Goal: Use online tool/utility: Utilize a website feature to perform a specific function

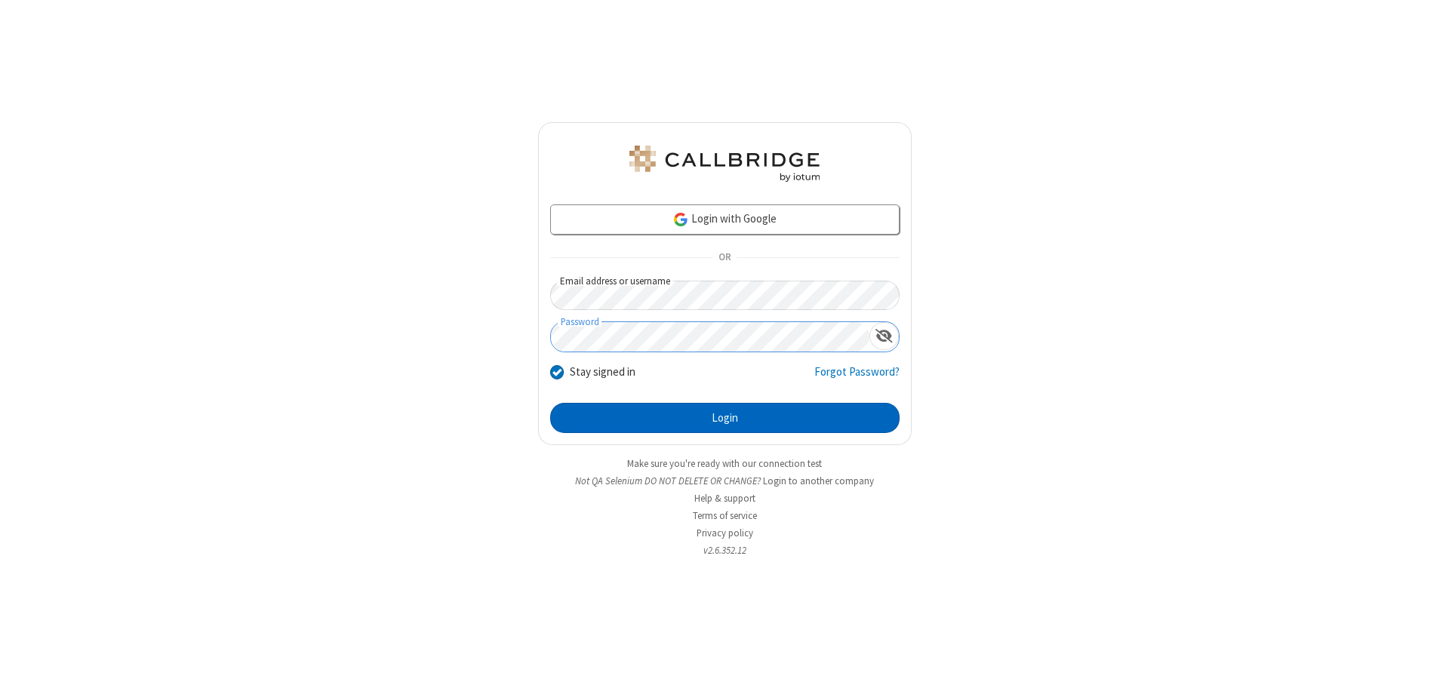
click at [725, 418] on button "Login" at bounding box center [724, 418] width 349 height 30
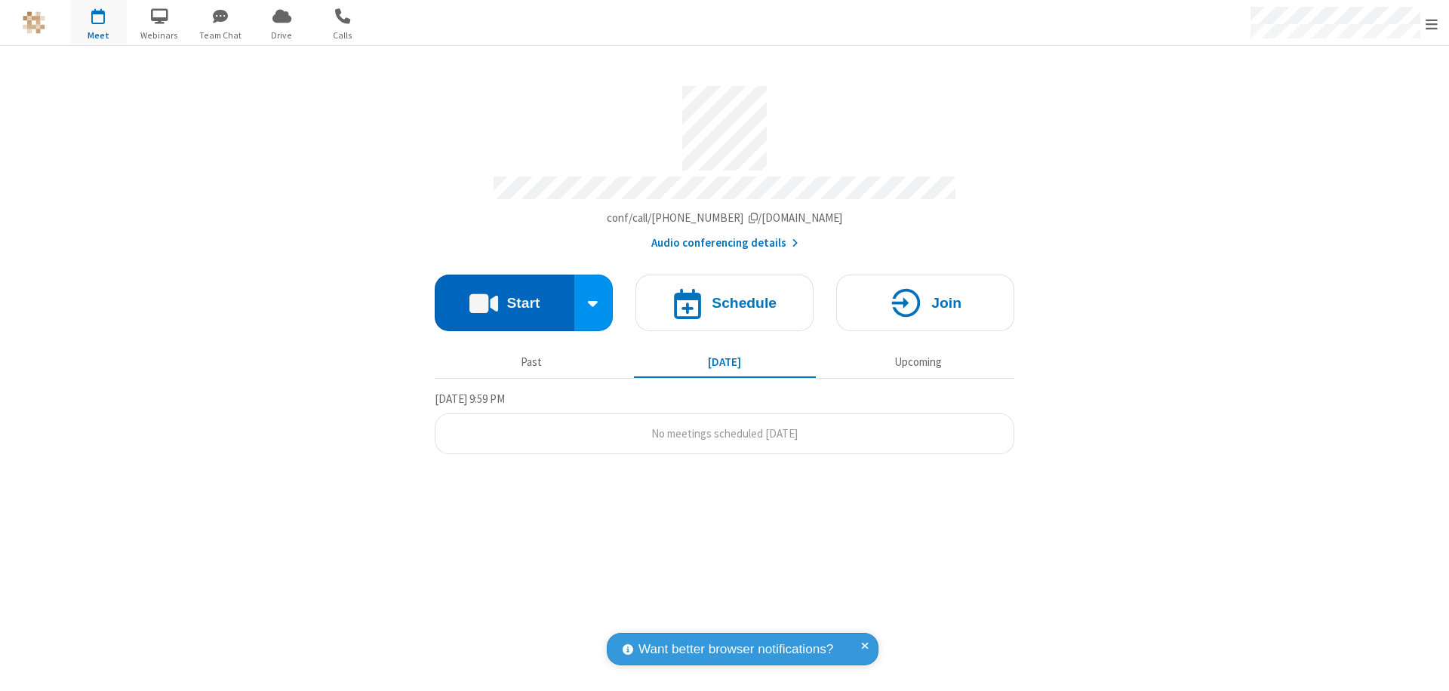
click at [504, 296] on button "Start" at bounding box center [505, 303] width 140 height 57
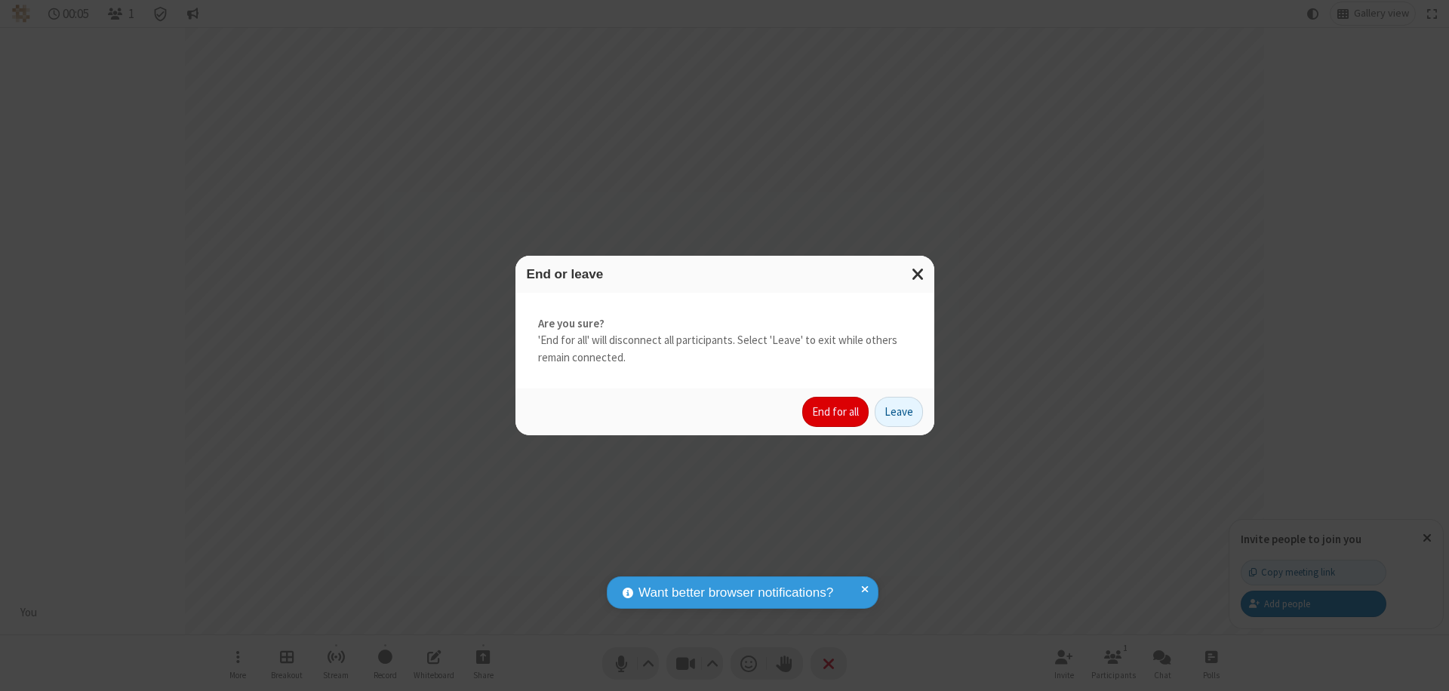
click at [836, 412] on button "End for all" at bounding box center [835, 412] width 66 height 30
